Goal: Task Accomplishment & Management: Complete application form

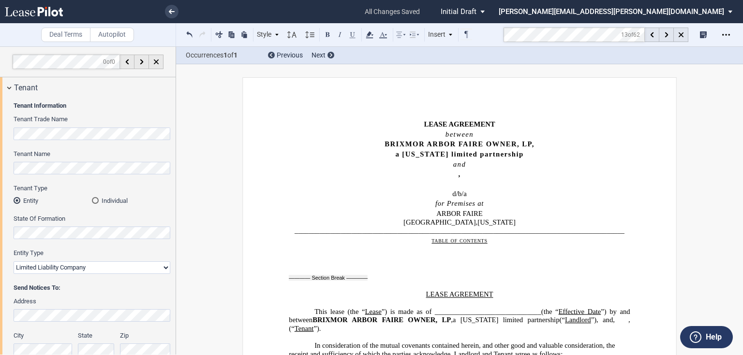
select select "limited liability company"
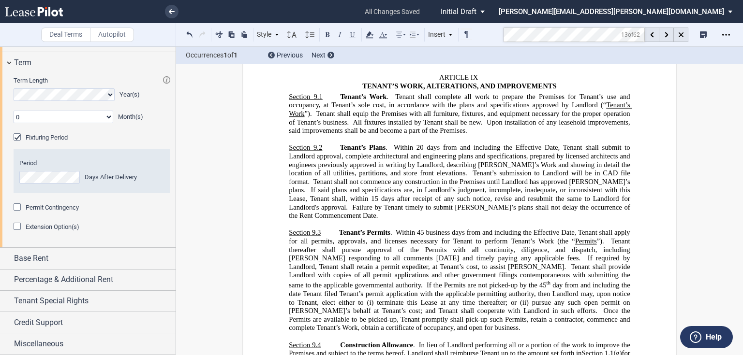
scroll to position [910, 0]
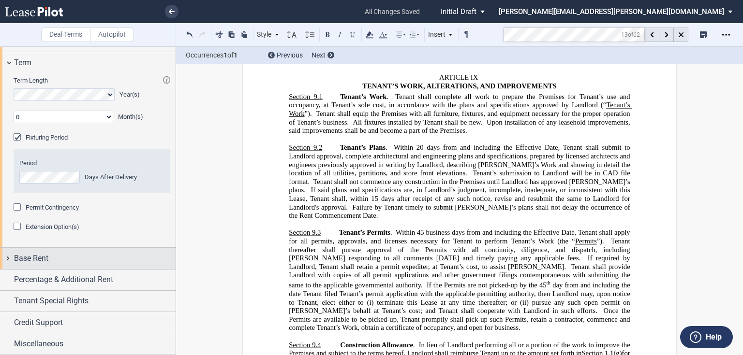
click at [35, 261] on span "Base Rent" at bounding box center [31, 259] width 34 height 12
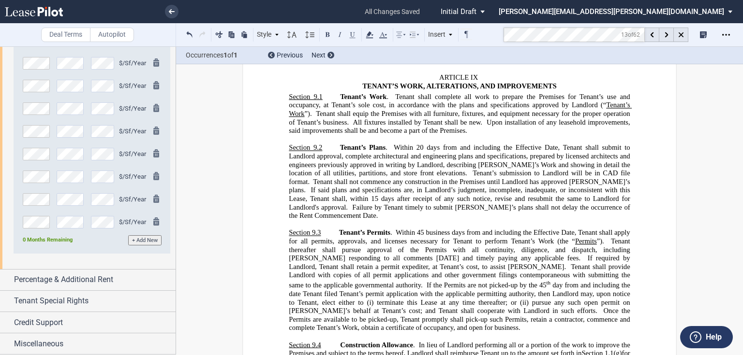
scroll to position [1228, 0]
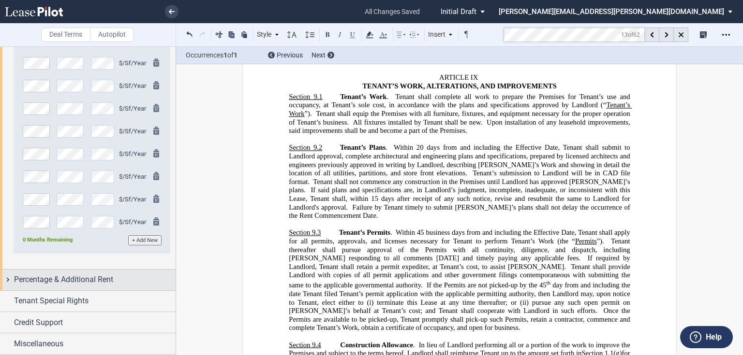
click at [46, 280] on span "Percentage & Additional Rent" at bounding box center [63, 280] width 99 height 12
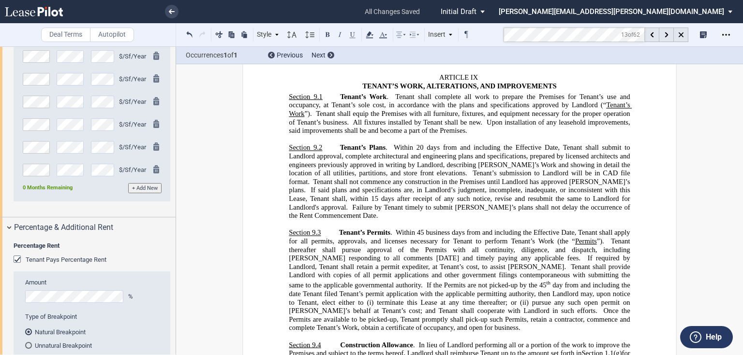
scroll to position [1383, 0]
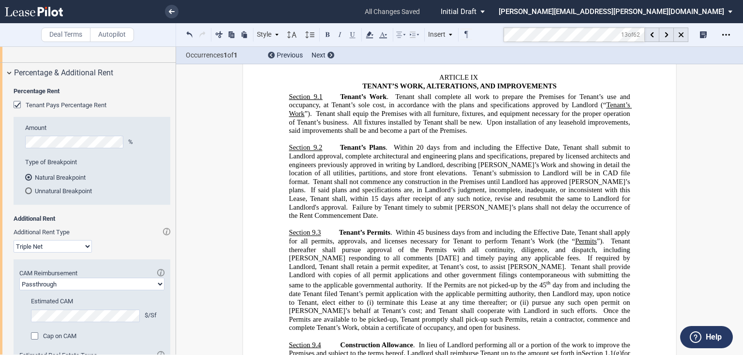
click at [17, 111] on div "Tenant Pays Percentage Rent" at bounding box center [19, 106] width 10 height 10
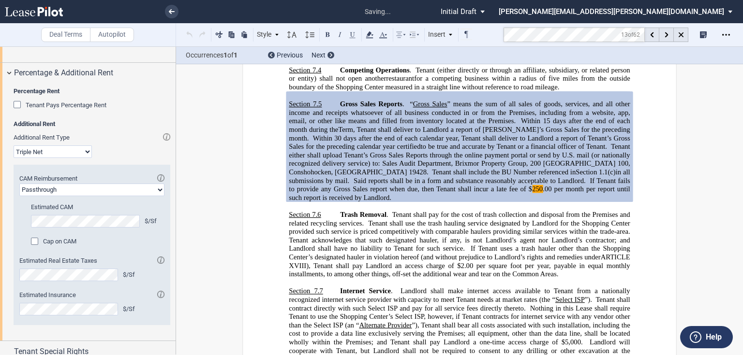
scroll to position [3198, 0]
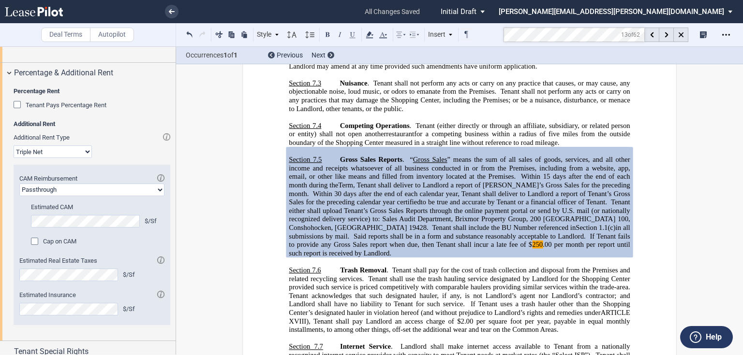
click at [91, 196] on select "Passthrough Fixed" at bounding box center [91, 190] width 145 height 13
select select "fixed"
click at [19, 196] on select "Passthrough Fixed" at bounding box center [91, 190] width 145 height 13
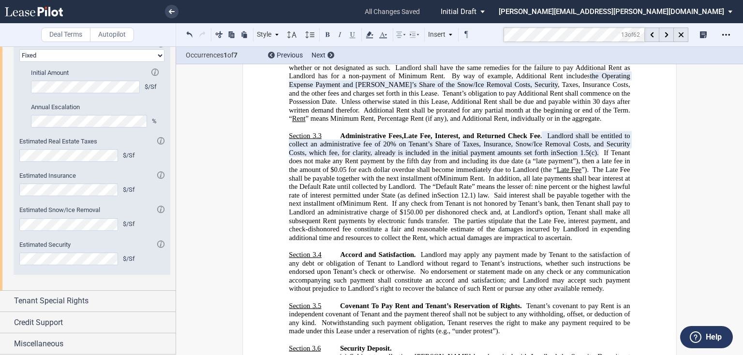
scroll to position [1395, 0]
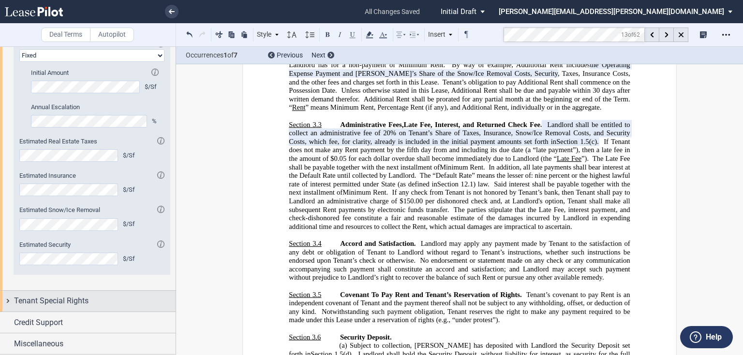
click at [66, 303] on span "Tenant Special Rights" at bounding box center [51, 301] width 74 height 12
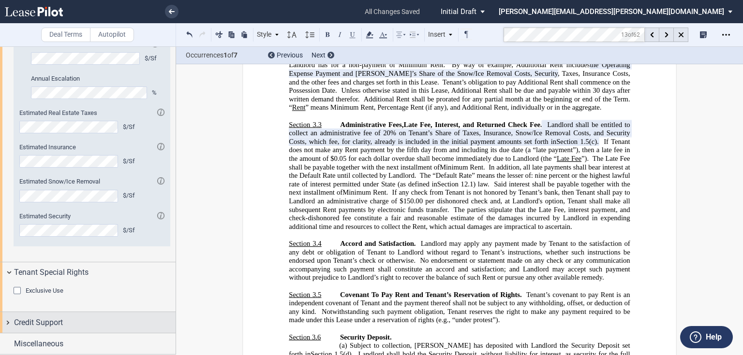
scroll to position [1598, 0]
click at [73, 320] on div "Credit Support" at bounding box center [95, 323] width 162 height 12
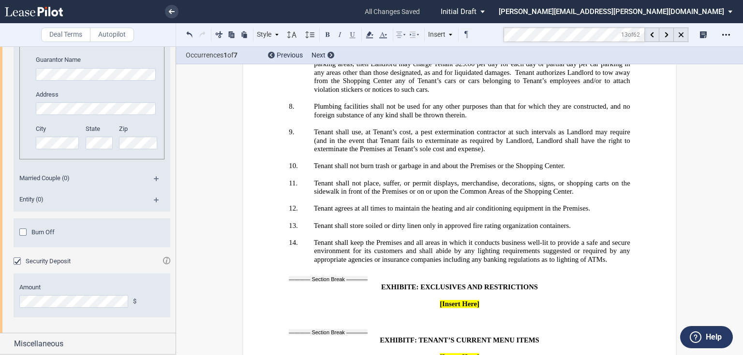
scroll to position [16439, 0]
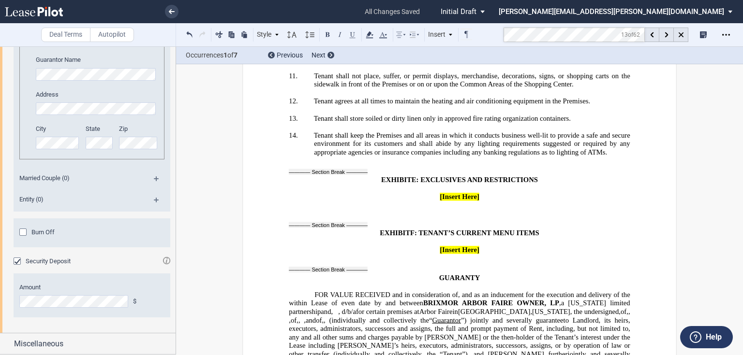
click at [337, 316] on span "to Landlord, its heirs, executors, administrators, successors and assigns, the …" at bounding box center [460, 337] width 343 height 42
click at [346, 316] on span "﻿[provide address, telephone and email]" at bounding box center [377, 320] width 113 height 8
click at [381, 37] on icon at bounding box center [383, 35] width 12 height 12
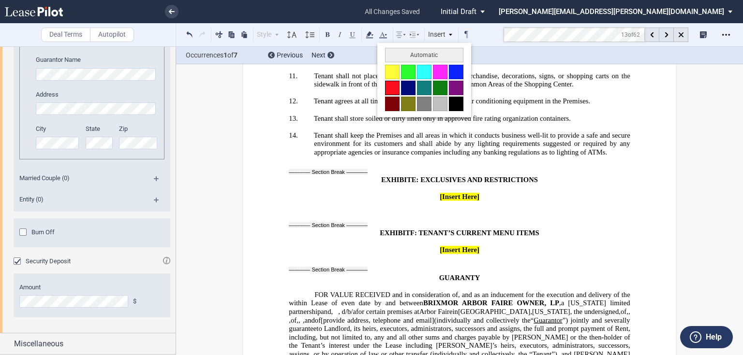
click at [389, 90] on button at bounding box center [392, 88] width 15 height 15
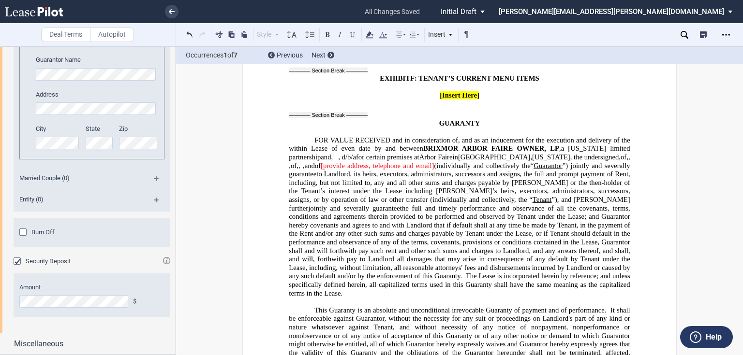
scroll to position [16671, 0]
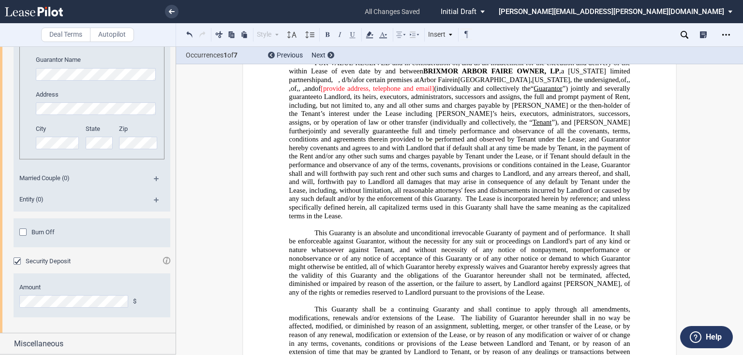
click at [727, 208] on div "Deal Terms Autopilot Style Normal 8pt 9pt 10pt 10.5pt 11pt 12pt 14pt 16pt Norma…" at bounding box center [371, 200] width 743 height 309
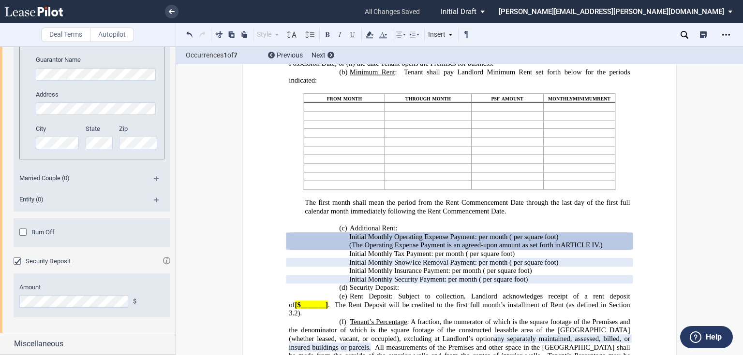
scroll to position [874, 0]
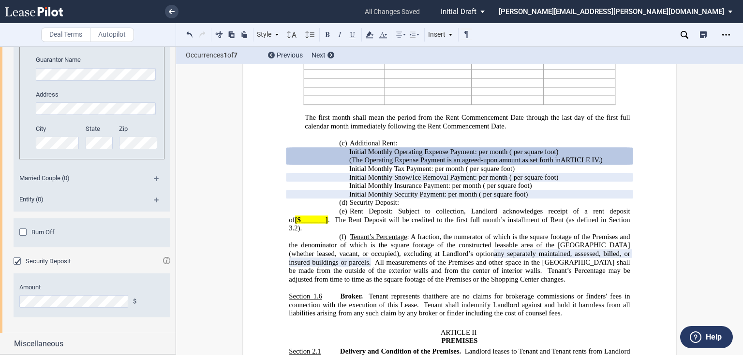
click at [429, 207] on p "(d) Security Deposit: ﻿ ﻿ None" at bounding box center [459, 203] width 341 height 9
drag, startPoint x: 286, startPoint y: 250, endPoint x: 319, endPoint y: 252, distance: 32.5
click at [319, 224] on span "[$_______]" at bounding box center [311, 220] width 33 height 8
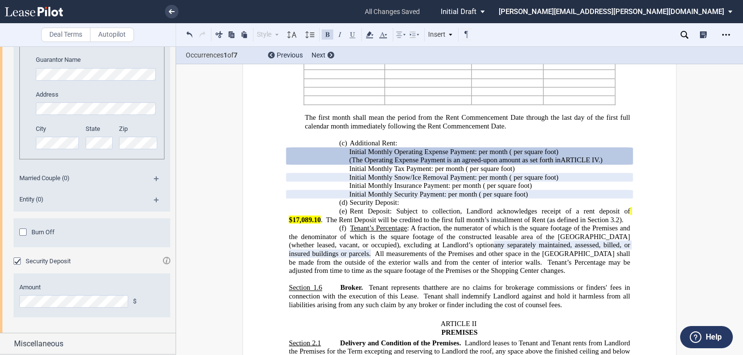
click at [324, 37] on button at bounding box center [328, 35] width 12 height 12
click at [372, 37] on icon at bounding box center [370, 35] width 12 height 12
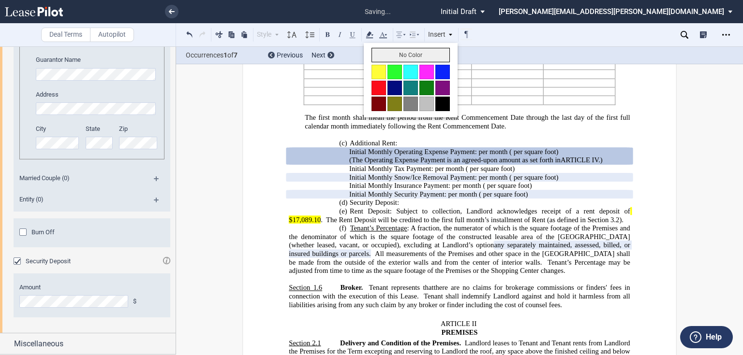
click at [387, 58] on button "No Color" at bounding box center [410, 55] width 78 height 15
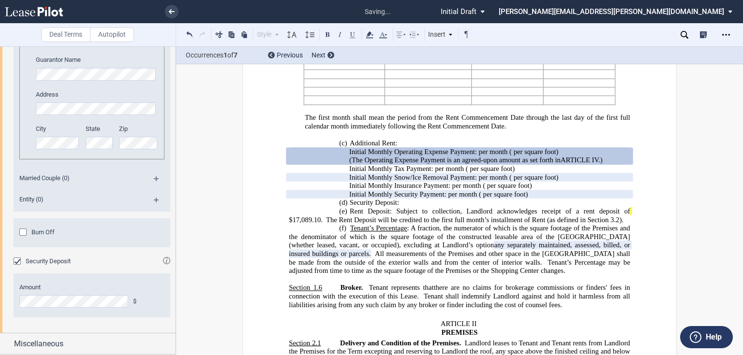
click at [351, 266] on span "All measurements of the Premises and other space in the [GEOGRAPHIC_DATA] shall…" at bounding box center [460, 258] width 343 height 16
drag, startPoint x: 614, startPoint y: 243, endPoint x: 633, endPoint y: 243, distance: 19.3
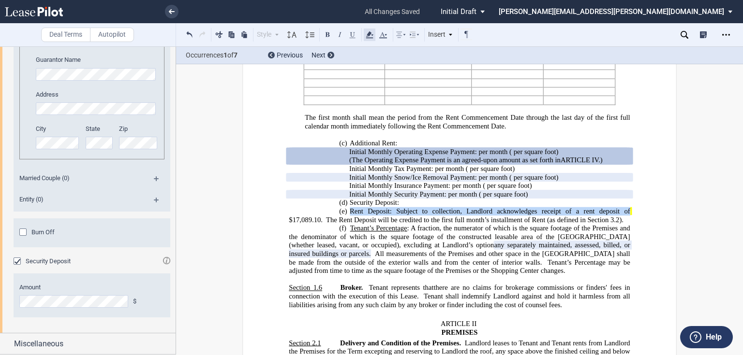
click at [370, 39] on icon at bounding box center [370, 35] width 12 height 12
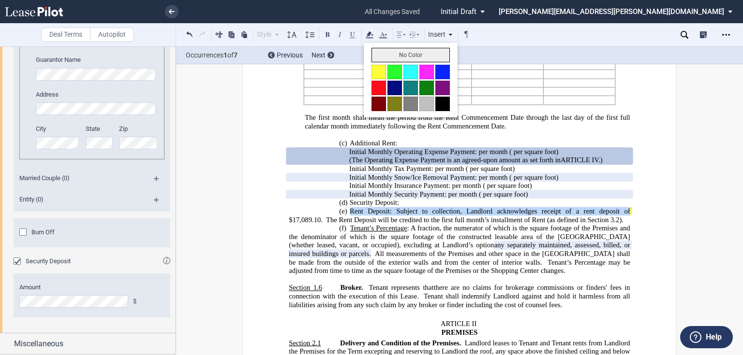
click at [379, 59] on button "No Color" at bounding box center [410, 55] width 78 height 15
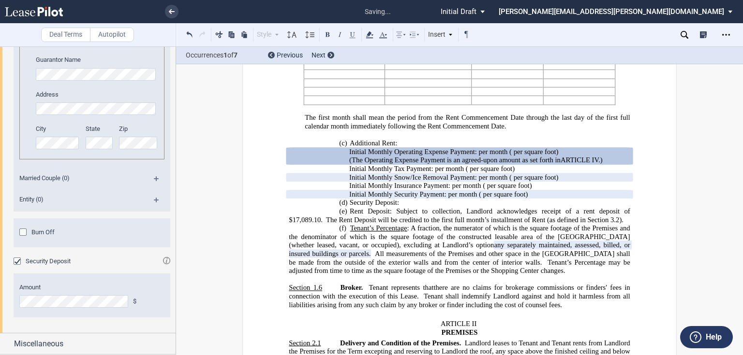
click at [462, 249] on span ": A fraction, the numerator of which is the square footage of the Premises and …" at bounding box center [460, 236] width 343 height 25
click at [405, 224] on span "The Rent Deposit will be credited to the first full month’s installment of Rent…" at bounding box center [456, 220] width 260 height 8
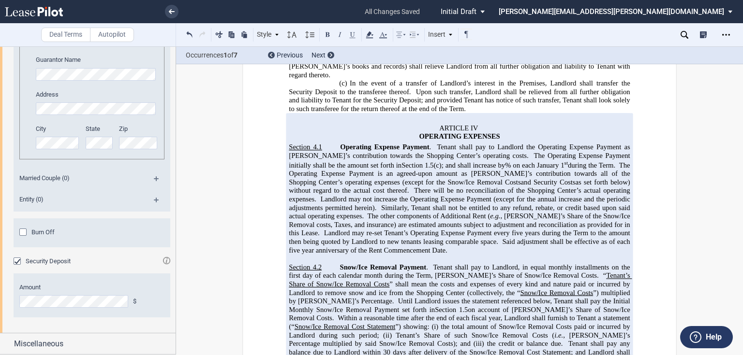
scroll to position [1841, 0]
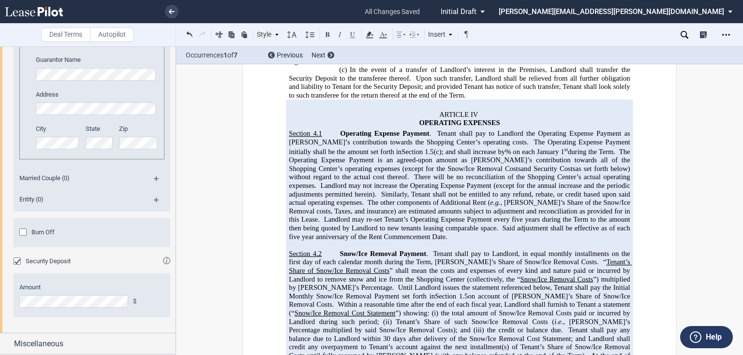
click at [436, 146] on span "Tenant shall pay to Landlord the Operating Expense Payment as [PERSON_NAME]’s c…" at bounding box center [460, 137] width 343 height 16
click at [435, 146] on span "Tenant shall pay to Landlord the Operating Expense Payment as [PERSON_NAME]’s c…" at bounding box center [460, 137] width 343 height 16
click at [434, 137] on span at bounding box center [434, 133] width 6 height 8
click at [420, 173] on span "The Operating Expense Payment is an agreed-upon amount as [PERSON_NAME]’s contr…" at bounding box center [460, 159] width 343 height 25
drag, startPoint x: 474, startPoint y: 165, endPoint x: 452, endPoint y: 156, distance: 23.9
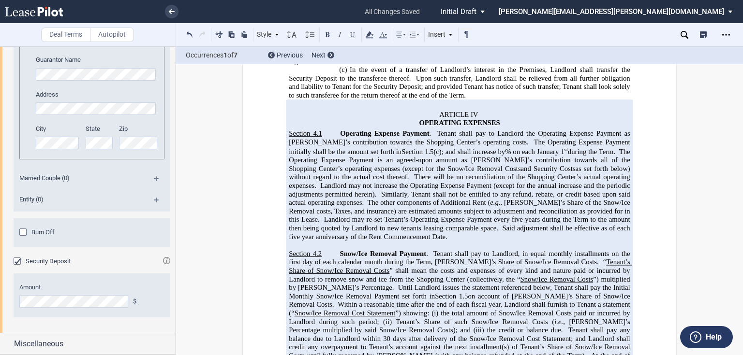
click at [505, 156] on span "% on each January" at bounding box center [532, 151] width 54 height 8
click at [435, 146] on span "Tenant shall pay to Landlord the Operating Expense Payment as [PERSON_NAME]’s c…" at bounding box center [460, 137] width 343 height 16
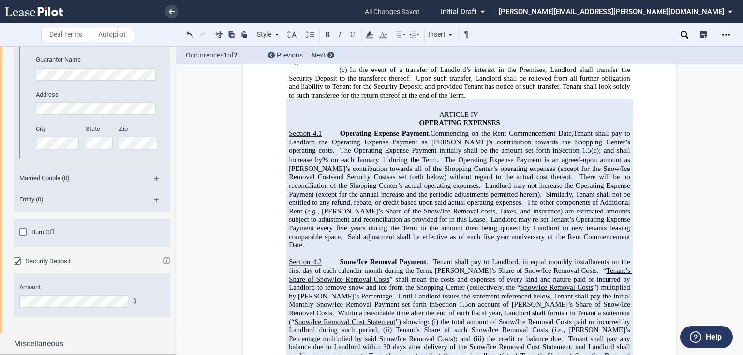
click at [432, 137] on span "Commencing on the Rent Commencement Date," at bounding box center [501, 133] width 143 height 8
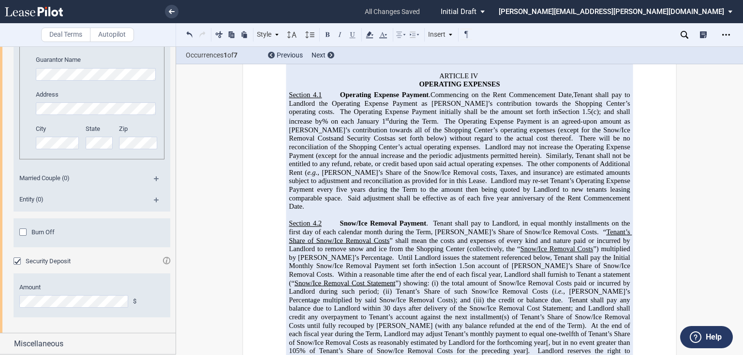
click at [431, 230] on span "Tenant shall pay to Landlord, in equal monthly installments on the first day of…" at bounding box center [460, 228] width 343 height 16
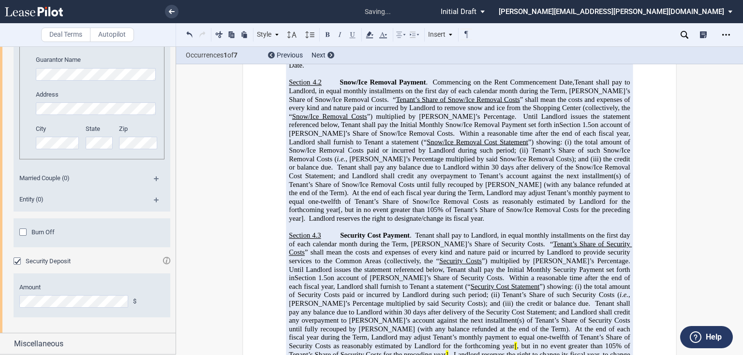
scroll to position [2034, 0]
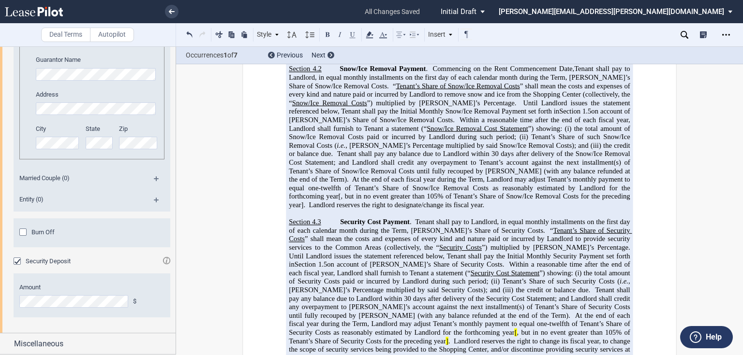
click at [413, 229] on span "Tenant shall pay to Landlord, in equal monthly installments on the first day of…" at bounding box center [460, 226] width 343 height 16
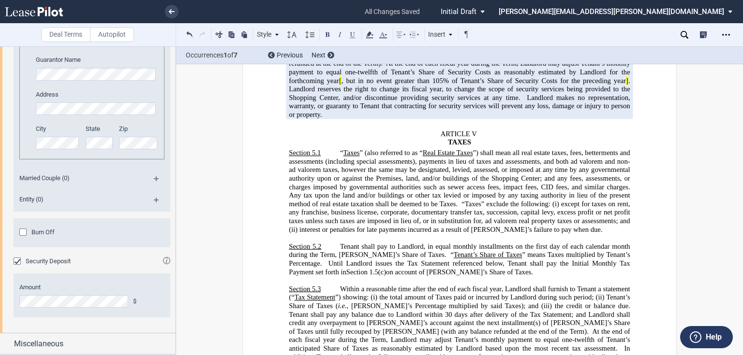
scroll to position [2305, 0]
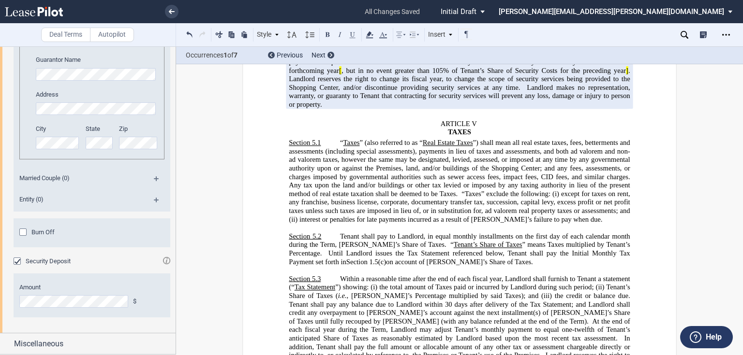
click at [341, 234] on span "Tenant shall pay to Landlord, in equal monthly installments on the first day of…" at bounding box center [460, 240] width 343 height 16
click at [337, 235] on p "Section 5.2 Tenant shall pay to Landlord, in equal monthly installments on the …" at bounding box center [459, 249] width 341 height 34
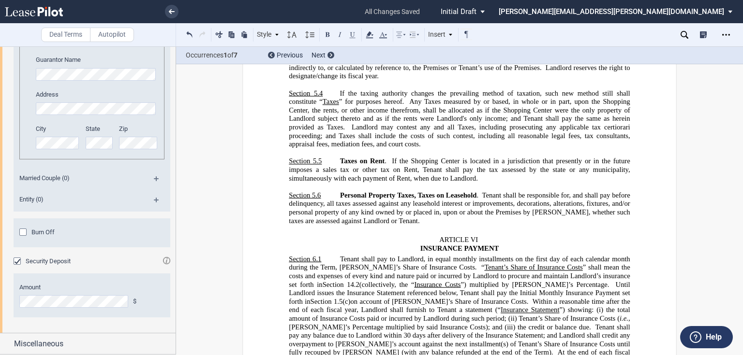
scroll to position [2615, 0]
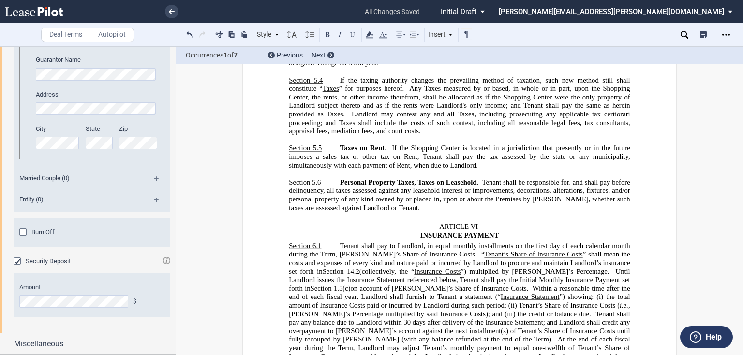
click at [337, 242] on span "Tenant shall pay to Landlord, in equal monthly installments on the first day of…" at bounding box center [460, 250] width 343 height 16
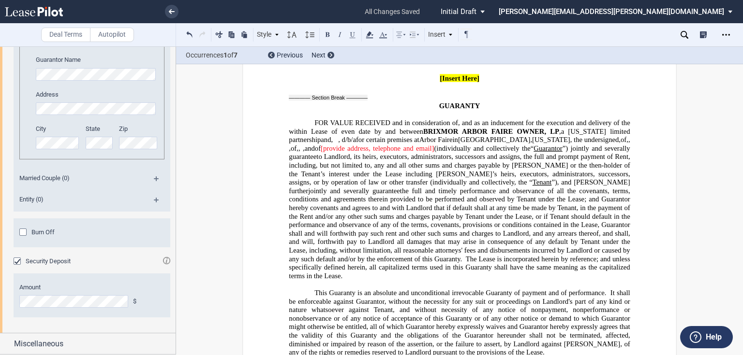
scroll to position [16721, 0]
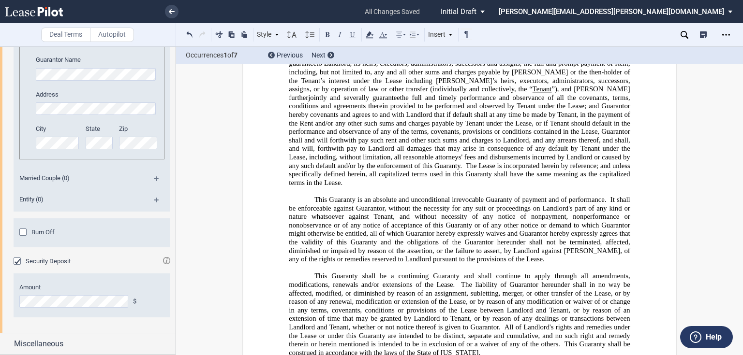
click at [480, 355] on p "﻿" at bounding box center [459, 361] width 341 height 9
click at [485, 272] on p "This Guaranty shall be a continuing Guaranty and shall continue to apply throug…" at bounding box center [459, 314] width 341 height 85
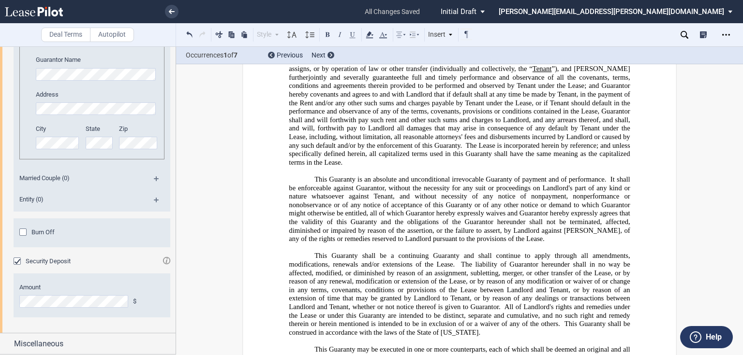
scroll to position [16724, 0]
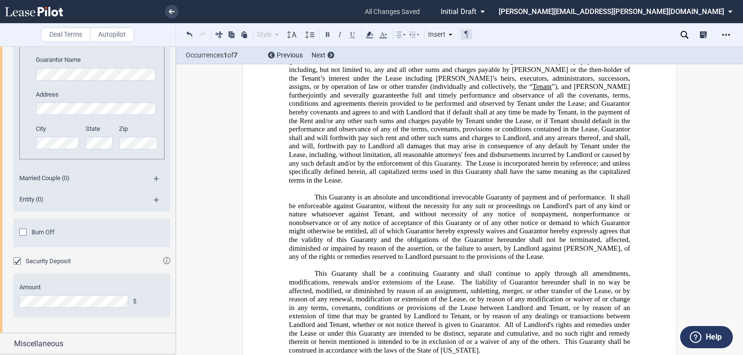
click at [468, 30] on button at bounding box center [466, 35] width 12 height 12
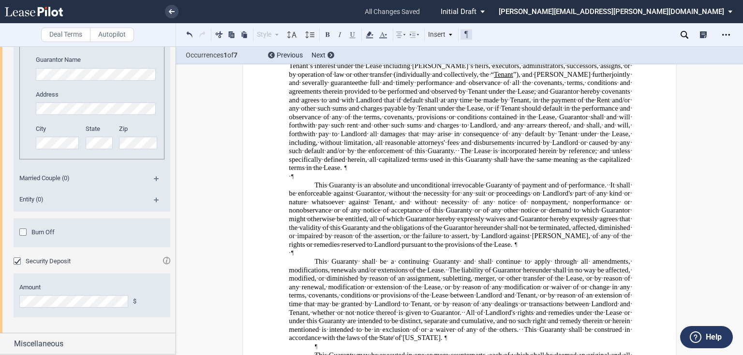
scroll to position [16573, 0]
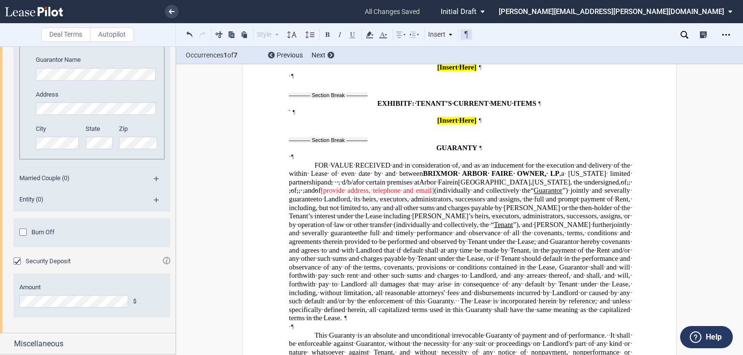
click at [468, 30] on button at bounding box center [466, 35] width 12 height 12
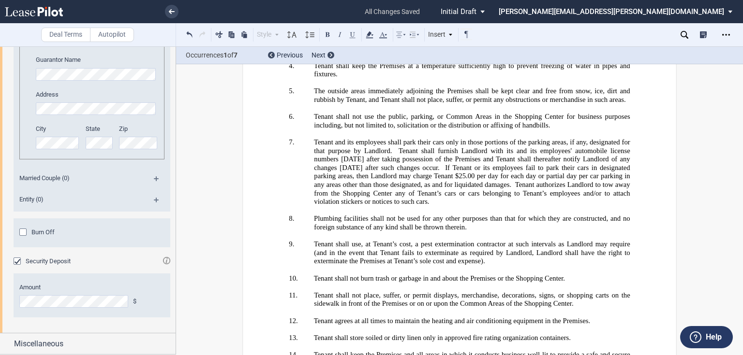
scroll to position [16259, 0]
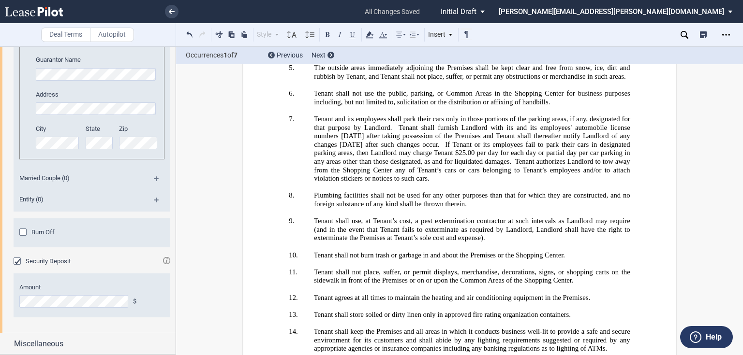
drag, startPoint x: 377, startPoint y: 268, endPoint x: 494, endPoint y: 290, distance: 119.1
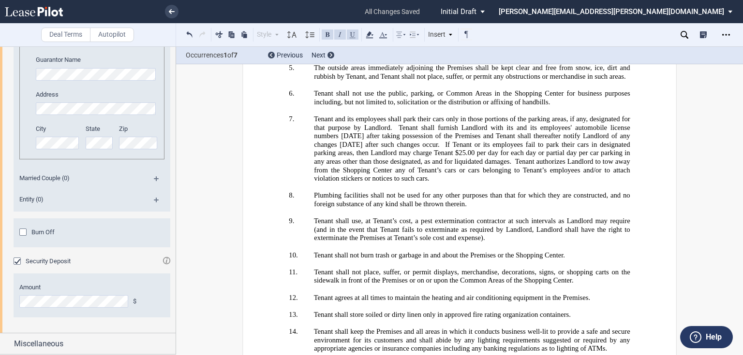
drag, startPoint x: 280, startPoint y: 260, endPoint x: 350, endPoint y: 255, distance: 70.3
drag, startPoint x: 376, startPoint y: 214, endPoint x: 503, endPoint y: 236, distance: 129.0
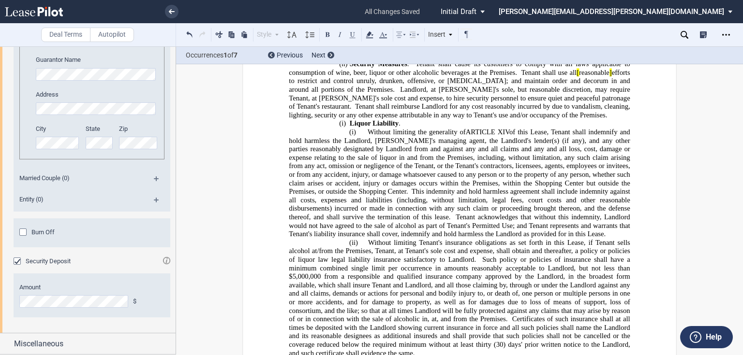
scroll to position [13066, 0]
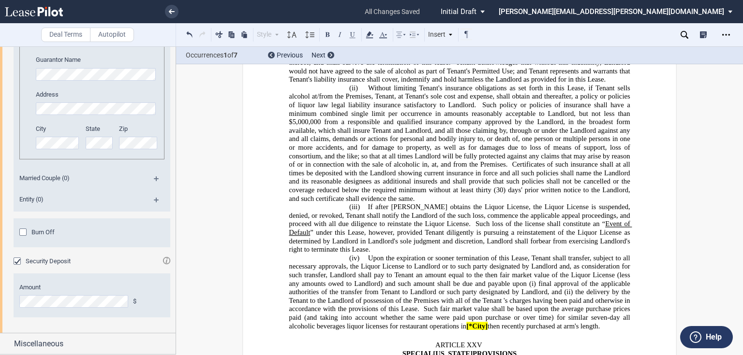
click at [610, 254] on p "(iv) Upon the expiration or sooner termination of this Lease, Tenant shall tran…" at bounding box center [459, 292] width 341 height 76
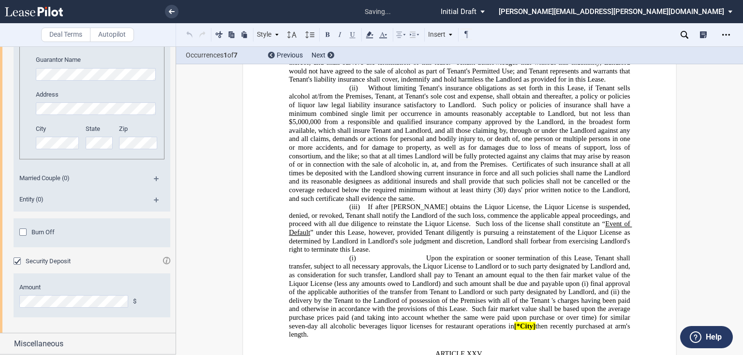
scroll to position [13075, 0]
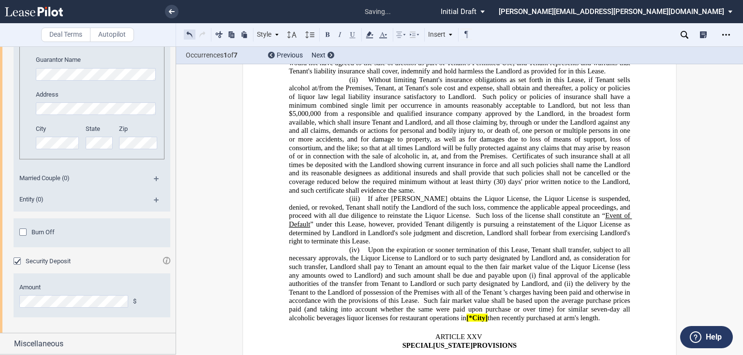
click at [192, 34] on button at bounding box center [190, 35] width 12 height 12
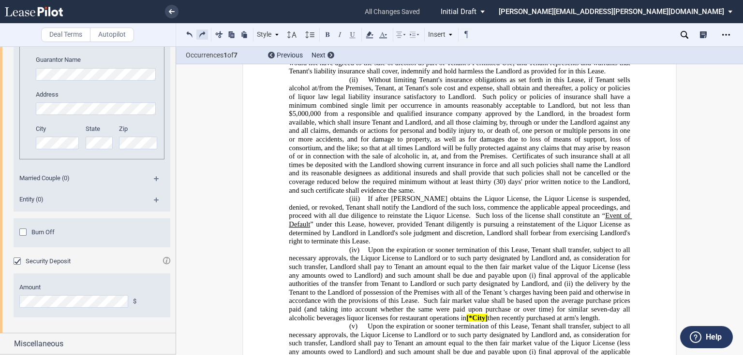
click at [203, 34] on button at bounding box center [202, 35] width 12 height 12
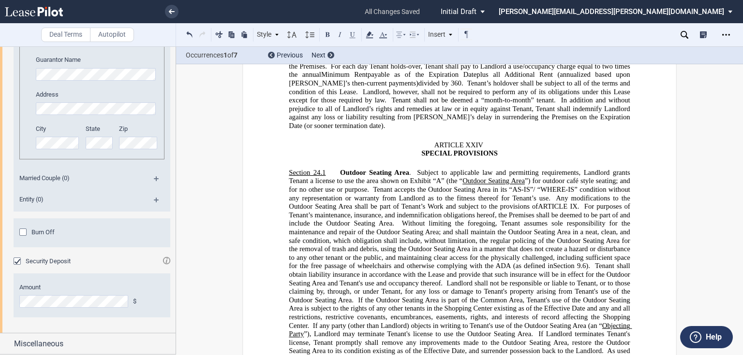
scroll to position [11991, 0]
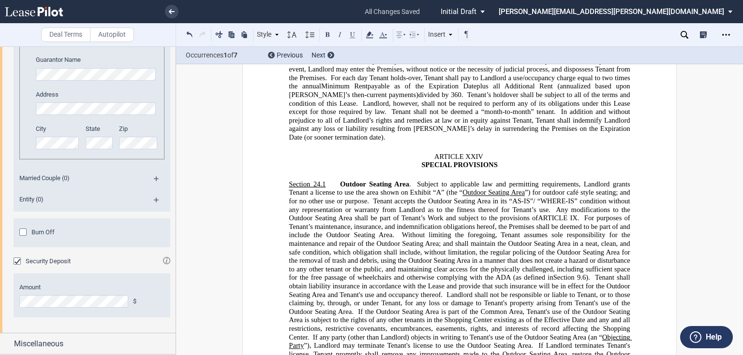
drag, startPoint x: 300, startPoint y: 276, endPoint x: 411, endPoint y: 273, distance: 111.3
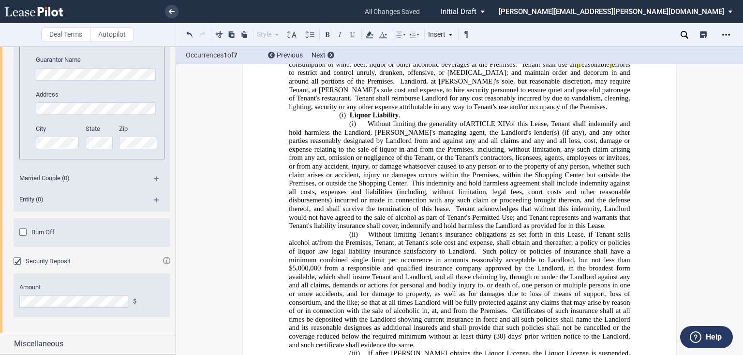
scroll to position [13075, 0]
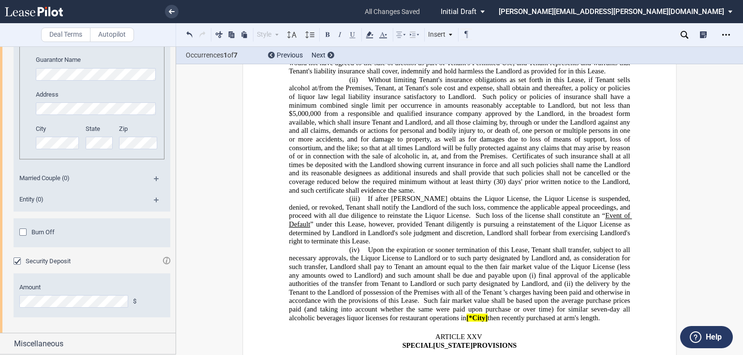
click at [427, 323] on p "﻿" at bounding box center [459, 327] width 341 height 9
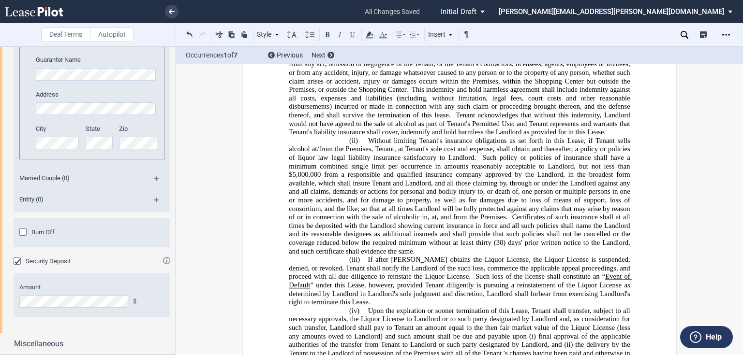
scroll to position [13036, 0]
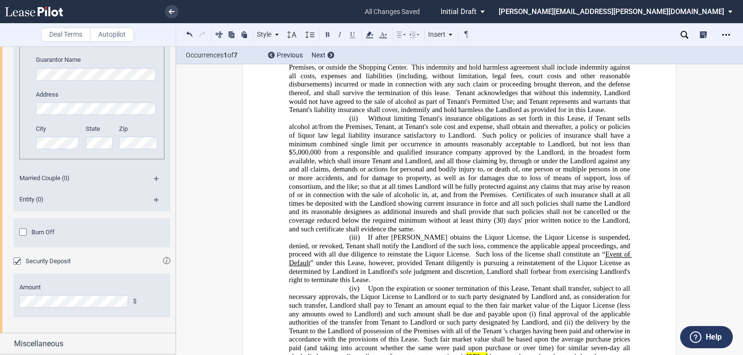
drag, startPoint x: 340, startPoint y: 219, endPoint x: 405, endPoint y: 216, distance: 64.4
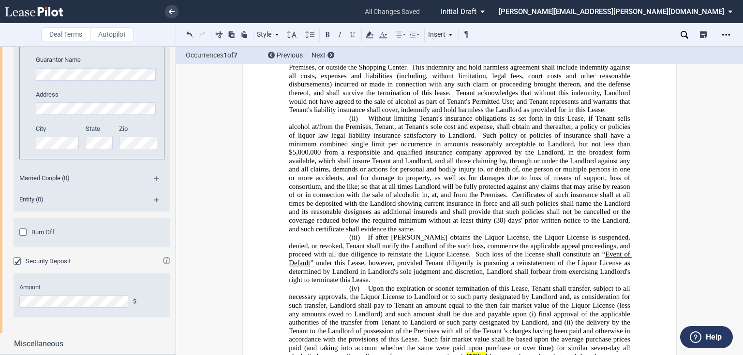
drag, startPoint x: 339, startPoint y: 219, endPoint x: 377, endPoint y: 218, distance: 38.2
drag, startPoint x: 375, startPoint y: 217, endPoint x: 340, endPoint y: 216, distance: 35.3
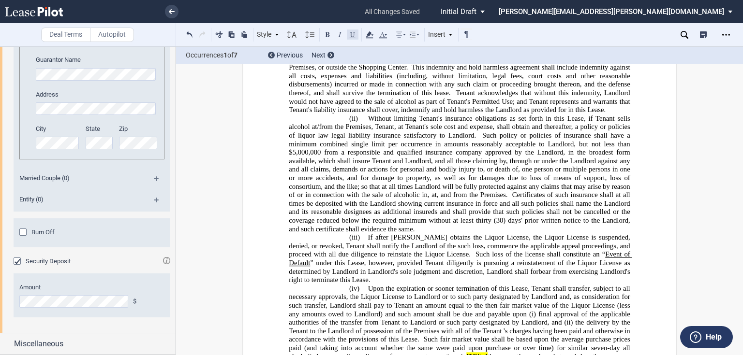
click at [350, 36] on button at bounding box center [353, 35] width 12 height 12
drag, startPoint x: 466, startPoint y: 202, endPoint x: 487, endPoint y: 202, distance: 21.3
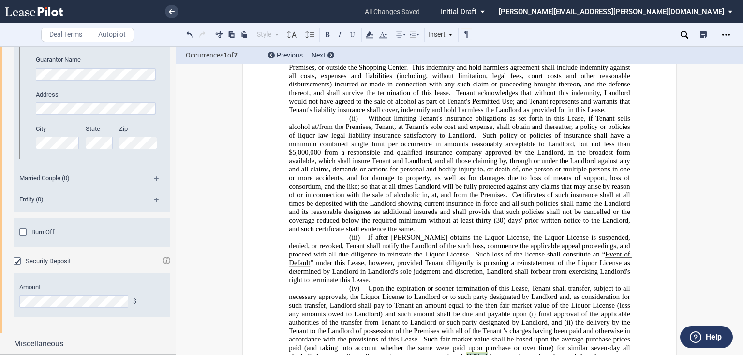
click at [487, 285] on span "Upon the expiration or sooner termination of this Lease, Tenant shall transfer,…" at bounding box center [460, 323] width 343 height 76
click at [462, 336] on span "Such fair market value shall be based upon the average purchase prices paid (an…" at bounding box center [460, 348] width 343 height 25
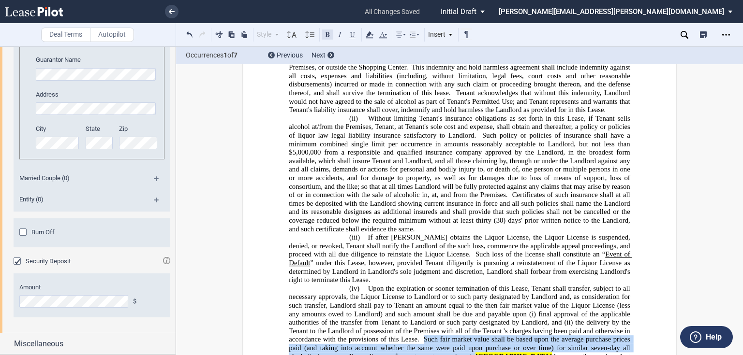
click at [329, 30] on button at bounding box center [328, 35] width 12 height 12
click at [374, 35] on icon at bounding box center [370, 35] width 12 height 12
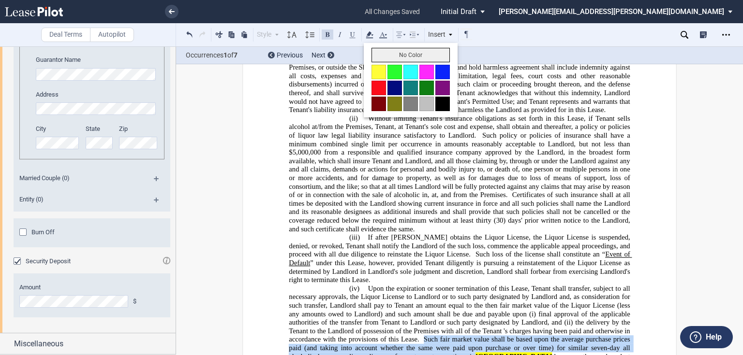
click at [378, 48] on button "No Color" at bounding box center [410, 55] width 78 height 15
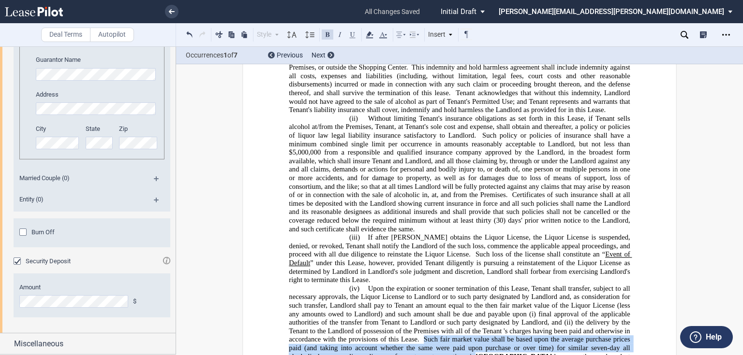
click at [325, 33] on button at bounding box center [328, 35] width 12 height 12
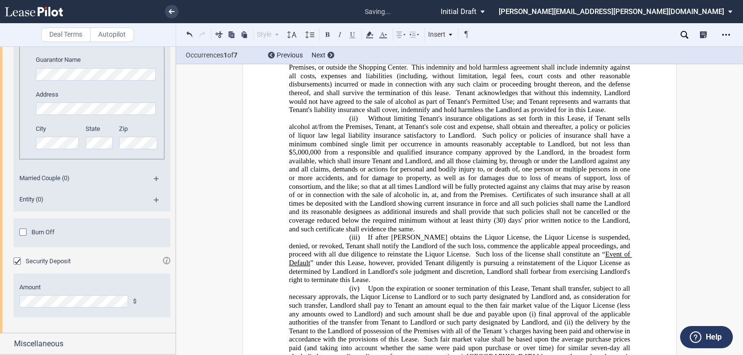
click at [364, 285] on p "(iv) Upon the expiration or sooner termination of this Lease, Tenant shall tran…" at bounding box center [459, 327] width 341 height 85
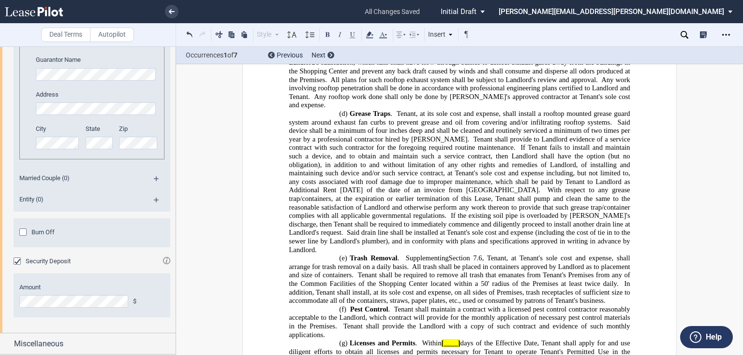
scroll to position [12533, 0]
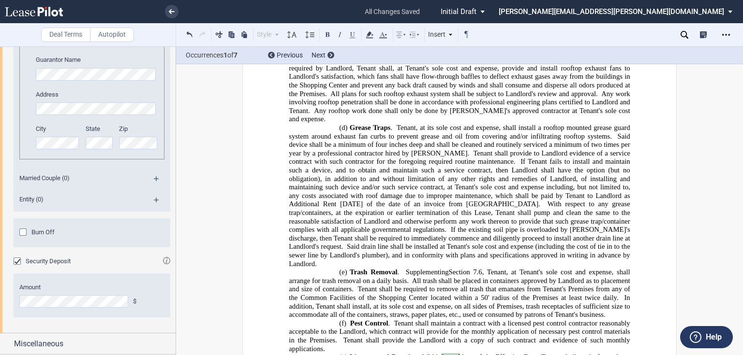
drag, startPoint x: 443, startPoint y: 211, endPoint x: 458, endPoint y: 212, distance: 15.5
click at [426, 353] on span "Within" at bounding box center [434, 357] width 19 height 8
click at [368, 36] on icon at bounding box center [370, 35] width 12 height 12
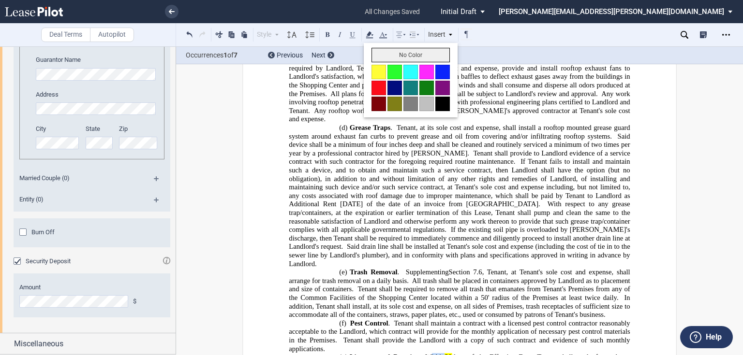
click at [381, 54] on button "No Color" at bounding box center [410, 55] width 78 height 15
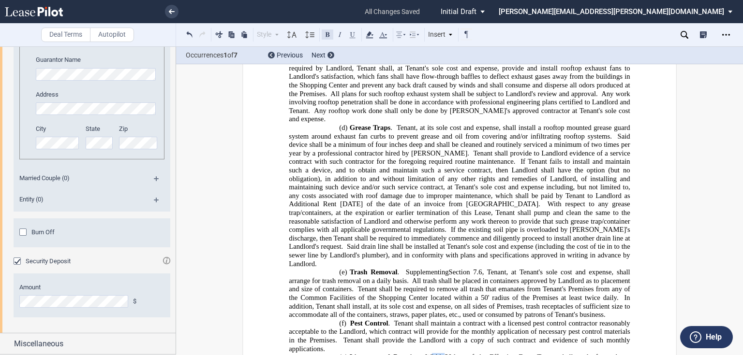
click at [325, 35] on button at bounding box center [328, 35] width 12 height 12
click at [440, 320] on p "(f) Pest Control . Tenant shall maintain a contract with a licensed pest contro…" at bounding box center [459, 337] width 341 height 34
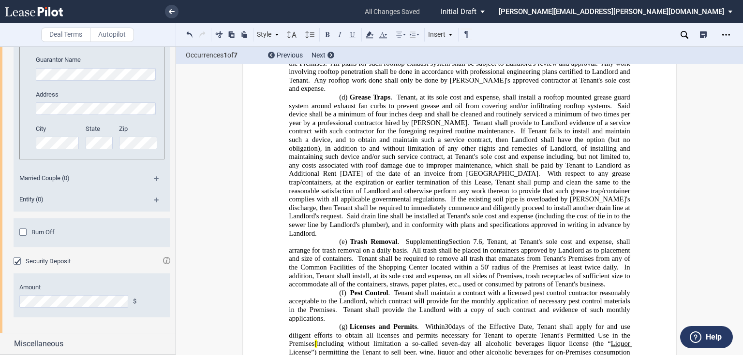
scroll to position [12572, 0]
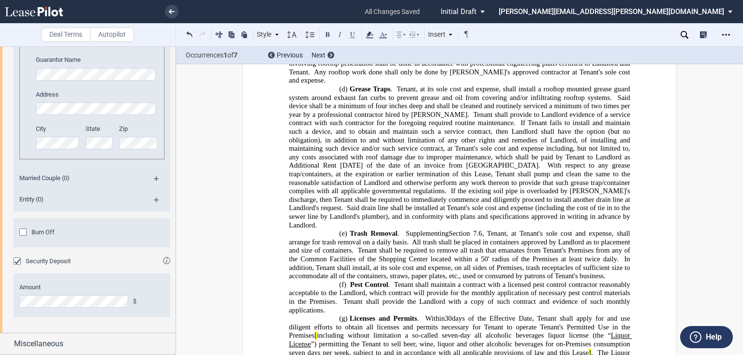
click at [314, 332] on span "[" at bounding box center [315, 336] width 2 height 8
click at [591, 349] on span "." at bounding box center [592, 353] width 2 height 8
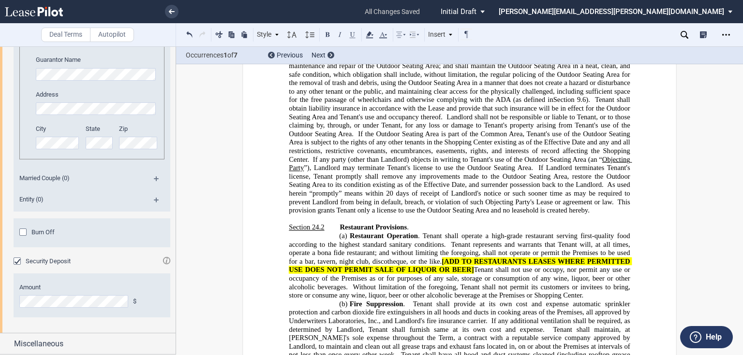
scroll to position [12146, 0]
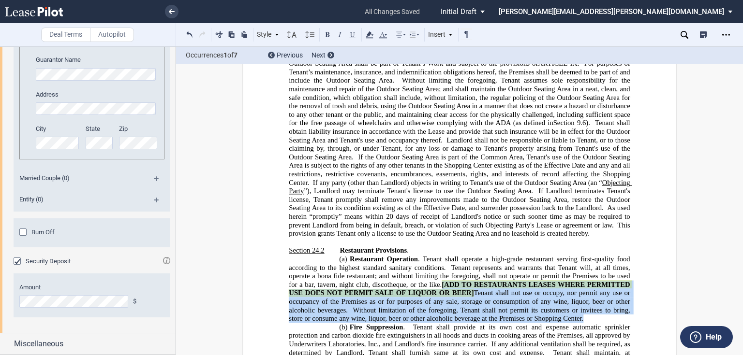
drag, startPoint x: 446, startPoint y: 155, endPoint x: 582, endPoint y: 186, distance: 139.4
click at [582, 255] on p "(a) Restaurant Operation . Tenant shall operate a high-grade restaurant serving…" at bounding box center [459, 289] width 341 height 68
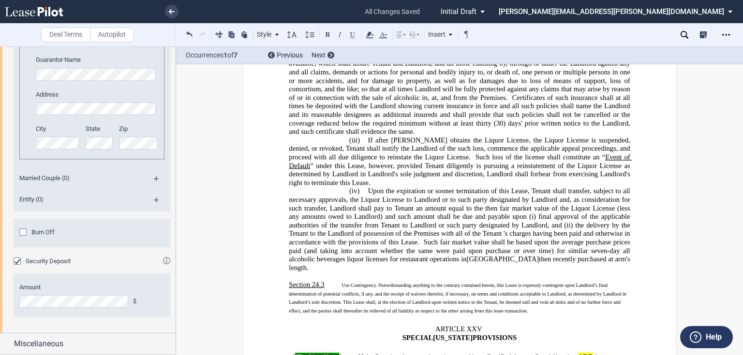
scroll to position [13113, 0]
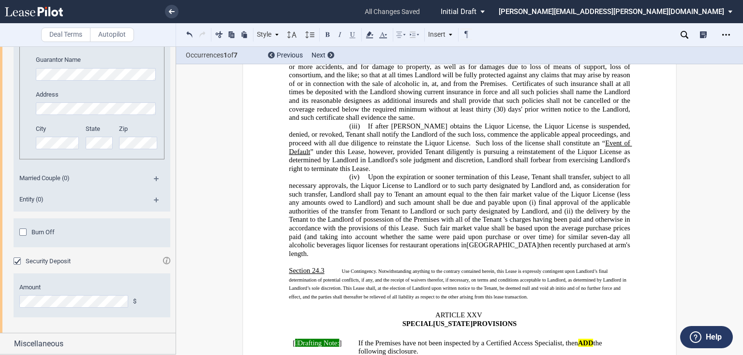
drag, startPoint x: 286, startPoint y: 174, endPoint x: 602, endPoint y: 208, distance: 317.6
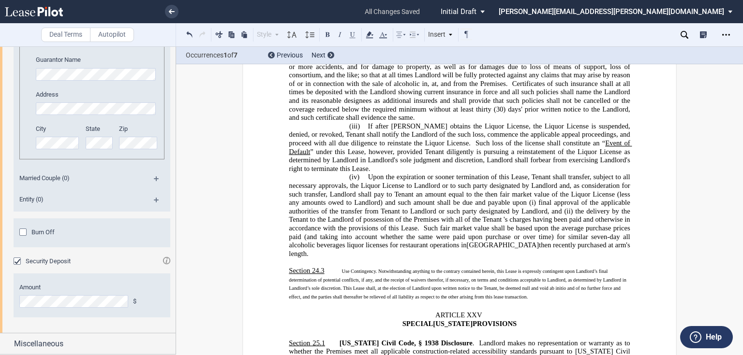
scroll to position [13116, 0]
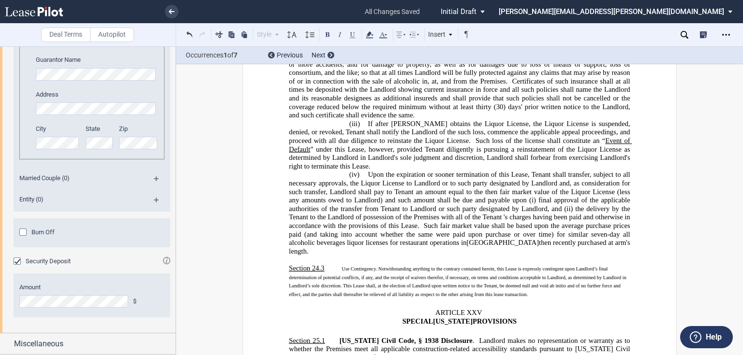
drag, startPoint x: 286, startPoint y: 286, endPoint x: 575, endPoint y: 338, distance: 293.7
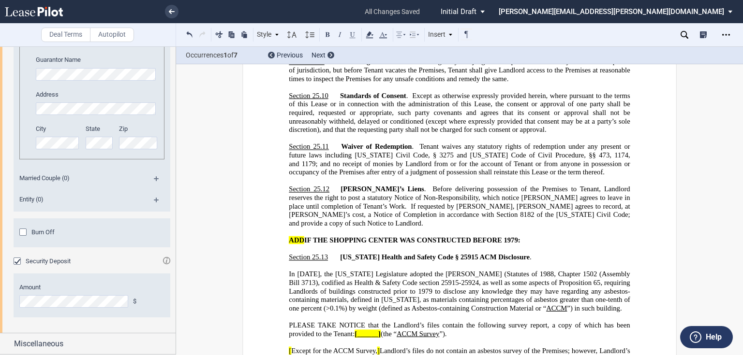
scroll to position [14005, 0]
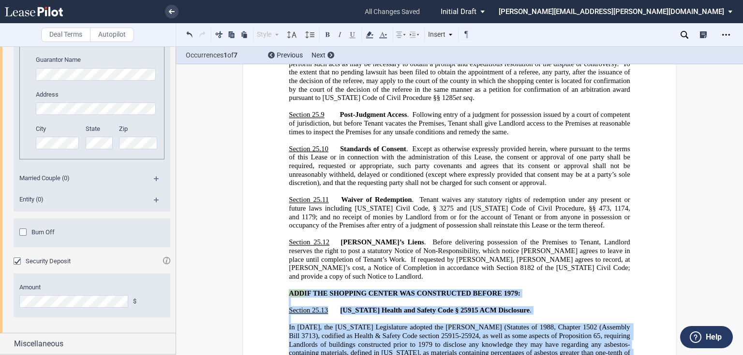
drag, startPoint x: 287, startPoint y: 112, endPoint x: 432, endPoint y: 337, distance: 267.5
click at [432, 337] on div "﻿ !!SET_LEVEL_1!! !!ARTICLE_LEVEL_2!! Section 25.1 [US_STATE] Civil Code, § 193…" at bounding box center [459, 30] width 341 height 1183
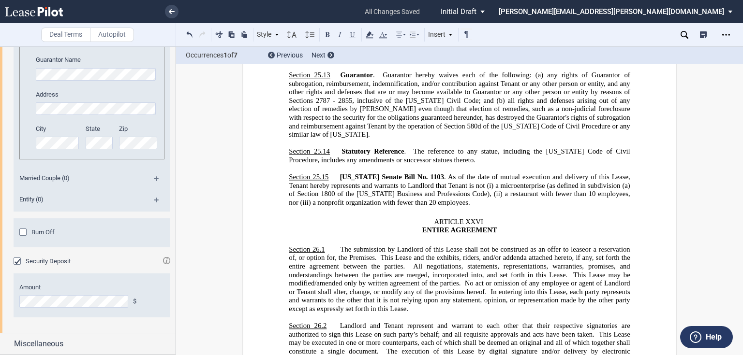
scroll to position [14238, 0]
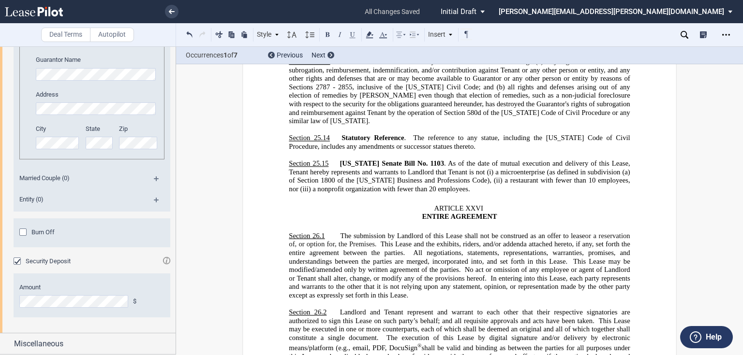
click at [684, 35] on icon at bounding box center [684, 35] width 8 height 8
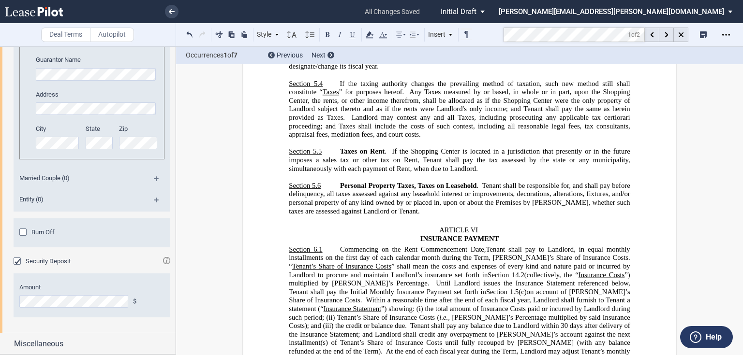
scroll to position [3152, 0]
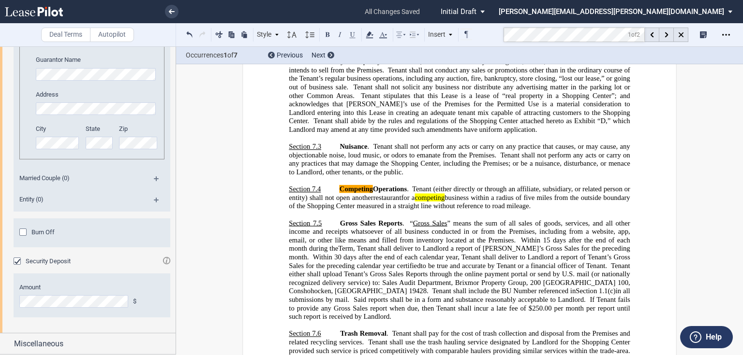
click at [555, 193] on span "for a competing business within a radius of five miles from the outside boundar…" at bounding box center [460, 201] width 343 height 16
click at [466, 32] on md-toolbar "Deal Terms Autopilot Style ARTICLE I Section 1.1 (a) Subsection 1 (i) Subsectio…" at bounding box center [371, 35] width 743 height 24
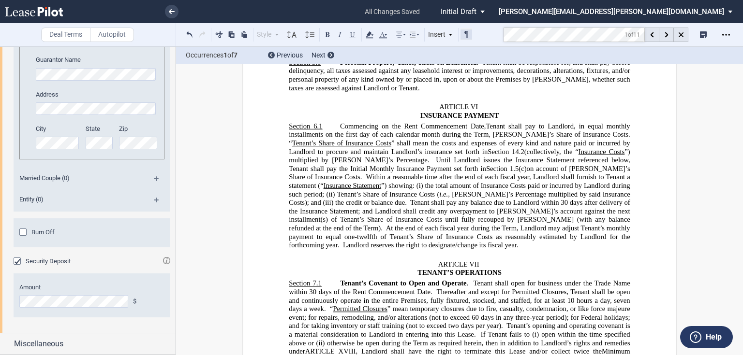
scroll to position [597, 0]
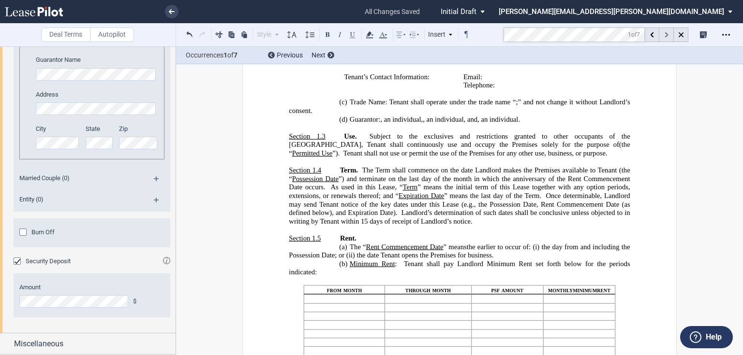
click at [662, 33] on div at bounding box center [666, 35] width 15 height 15
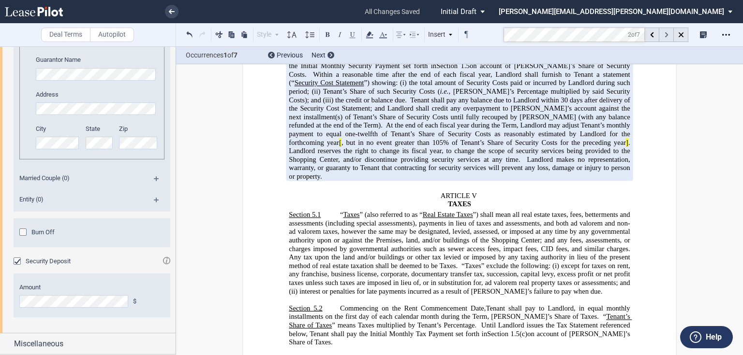
scroll to position [3186, 0]
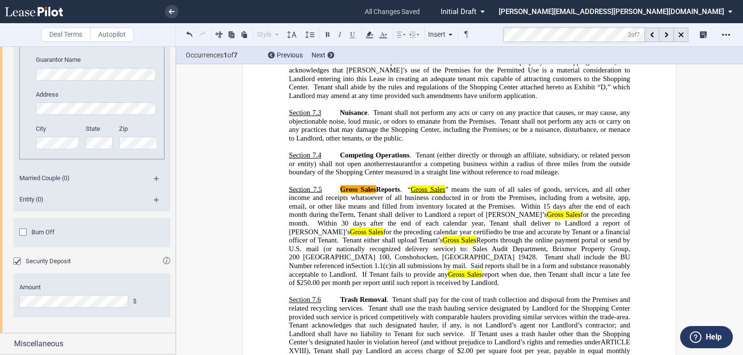
click at [389, 185] on span "” means the sum of all sales of goods, services, and all other income and recei…" at bounding box center [460, 197] width 343 height 25
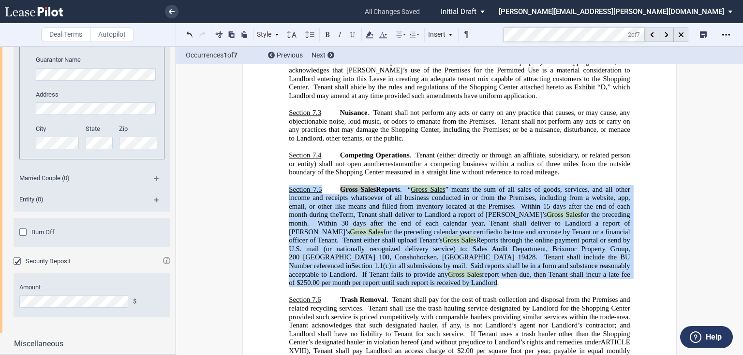
drag, startPoint x: 280, startPoint y: 169, endPoint x: 312, endPoint y: 264, distance: 100.2
click at [429, 228] on span "to be true and accurate by Tenant or a financial officer of Tenant." at bounding box center [460, 236] width 343 height 16
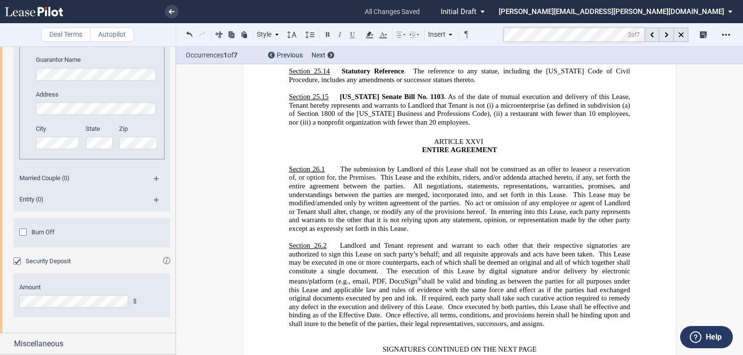
scroll to position [14325, 0]
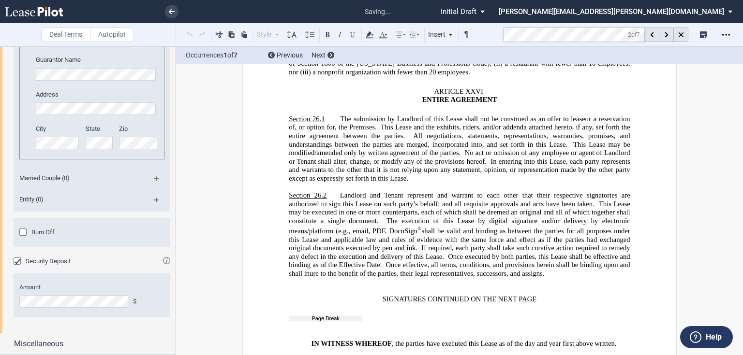
scroll to position [14403, 0]
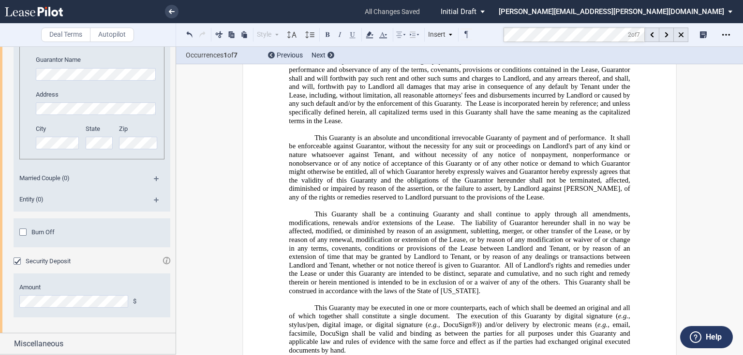
scroll to position [16469, 0]
click at [606, 354] on p "﻿" at bounding box center [459, 358] width 341 height 9
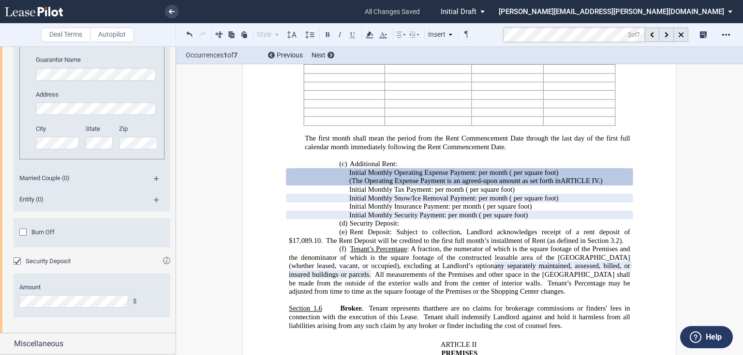
scroll to position [890, 0]
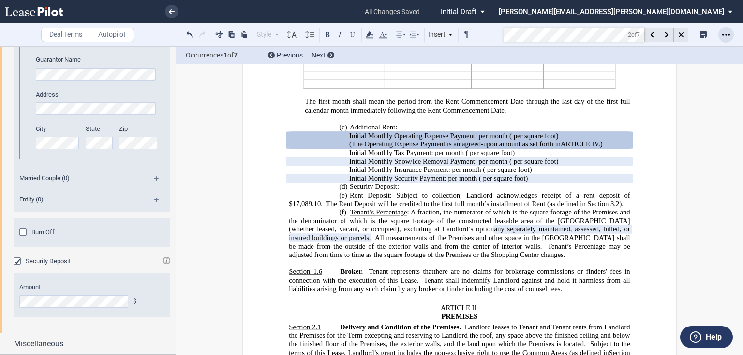
click at [729, 32] on icon "Open Lease options menu" at bounding box center [726, 35] width 8 height 8
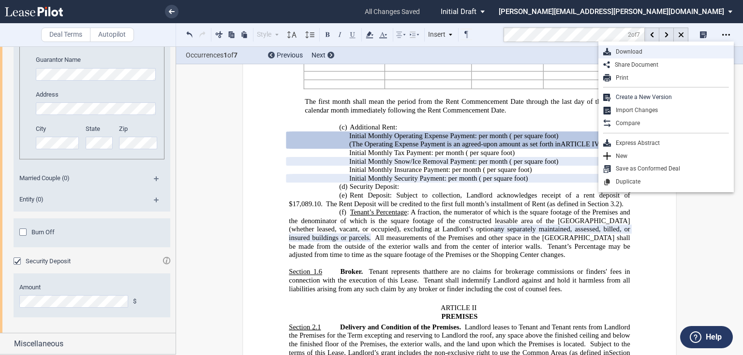
click at [653, 54] on div "Download" at bounding box center [670, 52] width 118 height 8
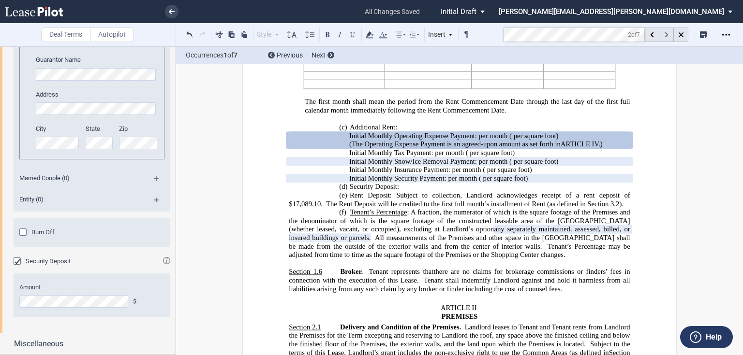
click at [666, 37] on div at bounding box center [666, 35] width 15 height 15
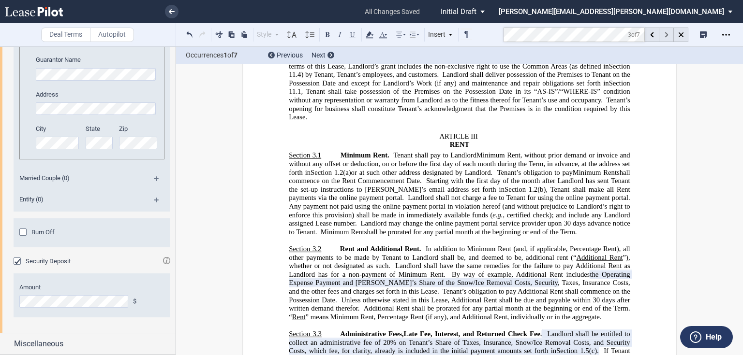
scroll to position [3186, 0]
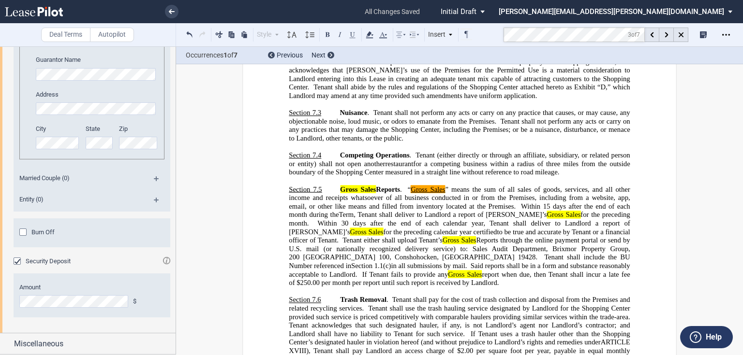
drag, startPoint x: 521, startPoint y: 185, endPoint x: 628, endPoint y: 195, distance: 107.4
click at [628, 195] on span "Gross Sales Reports . “ Gross Sales ” means the sum of all sales of goods, serv…" at bounding box center [460, 236] width 343 height 102
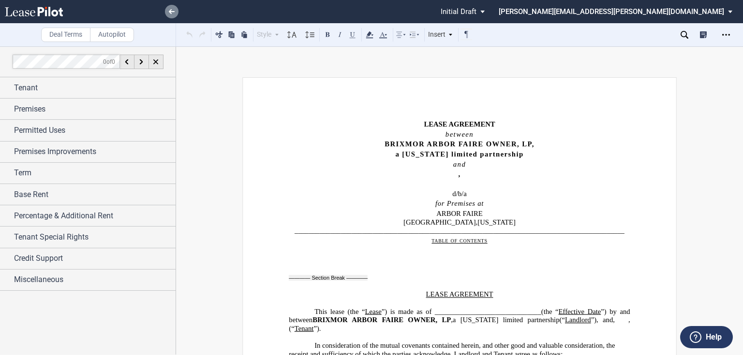
click at [171, 12] on use at bounding box center [172, 11] width 6 height 5
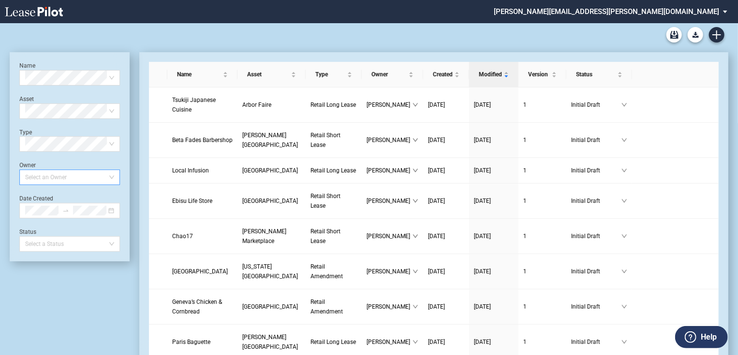
click at [63, 182] on div at bounding box center [65, 178] width 88 height 14
click at [59, 197] on div "Stephanie Deaver" at bounding box center [69, 197] width 85 height 10
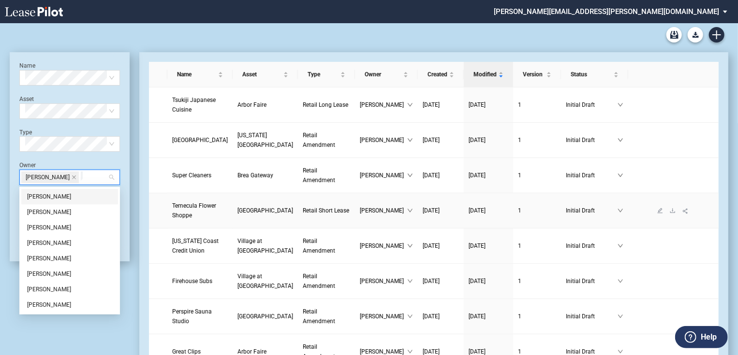
click at [203, 211] on span "Temecula Flower Shoppe" at bounding box center [194, 211] width 44 height 16
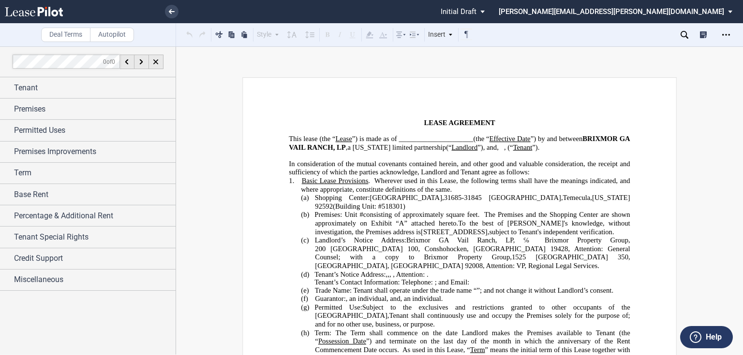
click at [683, 33] on icon at bounding box center [684, 35] width 8 height 8
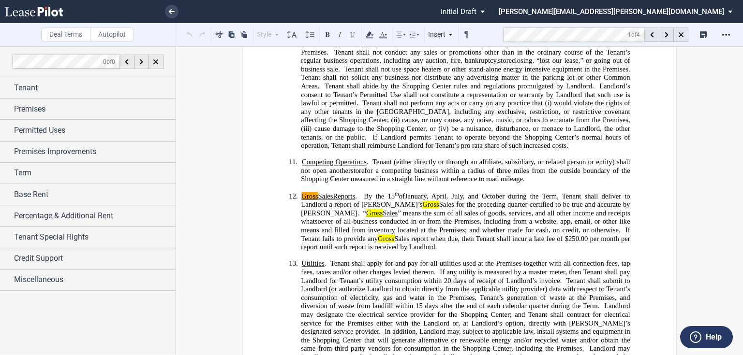
scroll to position [1739, 0]
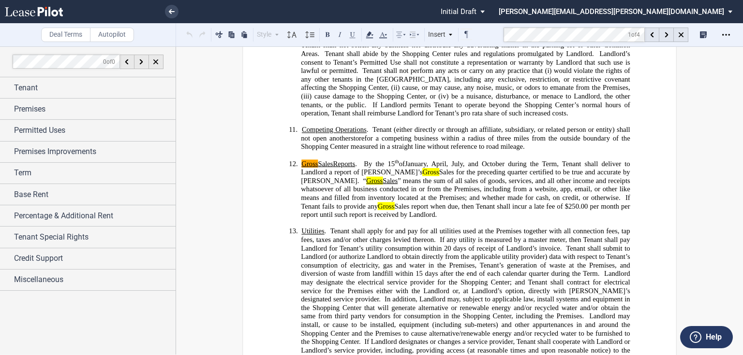
click at [423, 278] on span at bounding box center [424, 274] width 2 height 8
click at [377, 168] on span "By the 15 th of January, April, July, and October" at bounding box center [434, 164] width 141 height 8
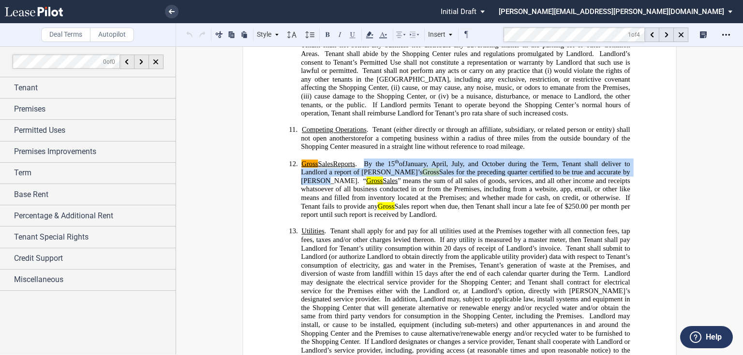
drag, startPoint x: 365, startPoint y: 168, endPoint x: 625, endPoint y: 182, distance: 260.5
click at [625, 182] on span "Gross Sales Reports . By the 15 th of January, April, July, and October ﻿ durin…" at bounding box center [466, 189] width 331 height 59
